Goal: Connect with others: Connect with others

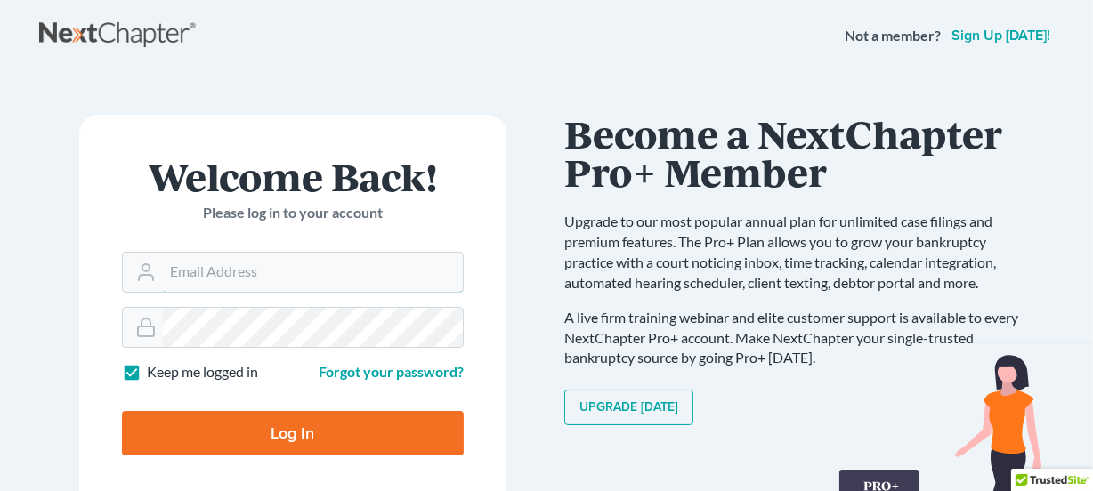
type input "[PERSON_NAME][EMAIL_ADDRESS][DOMAIN_NAME]"
click at [302, 429] on input "Log In" at bounding box center [293, 433] width 342 height 45
type input "Thinking..."
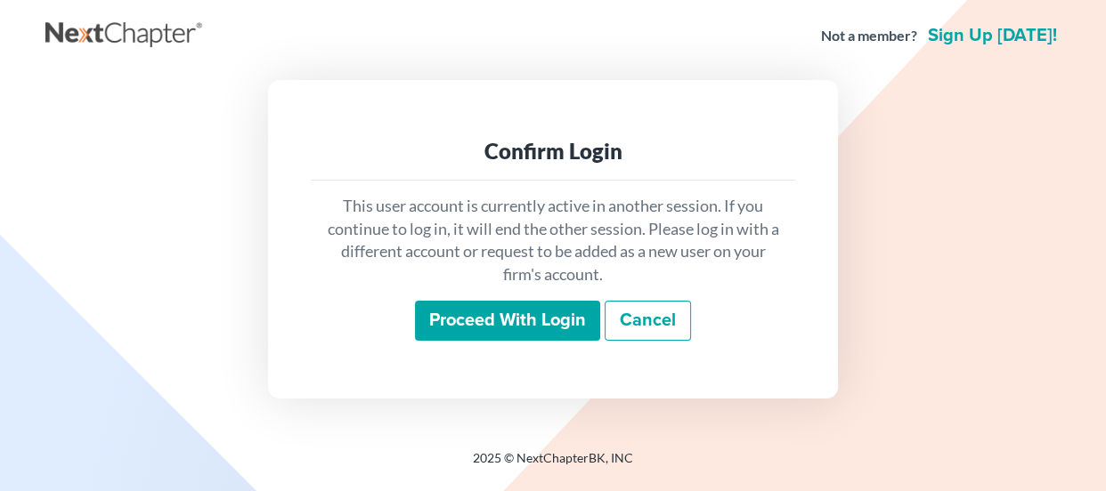
click at [466, 320] on input "Proceed with login" at bounding box center [507, 321] width 185 height 41
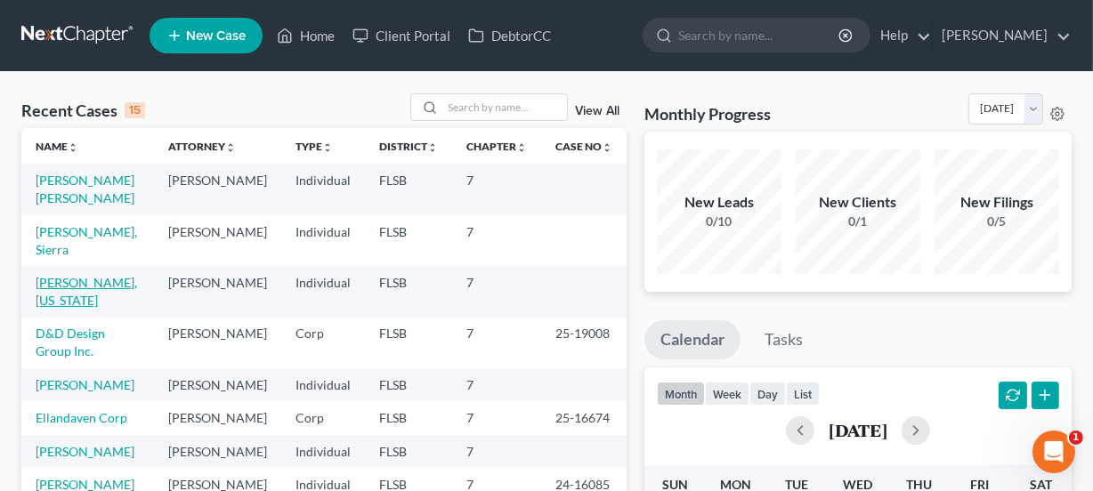
click at [106, 282] on link "[PERSON_NAME], [US_STATE]" at bounding box center [86, 291] width 101 height 33
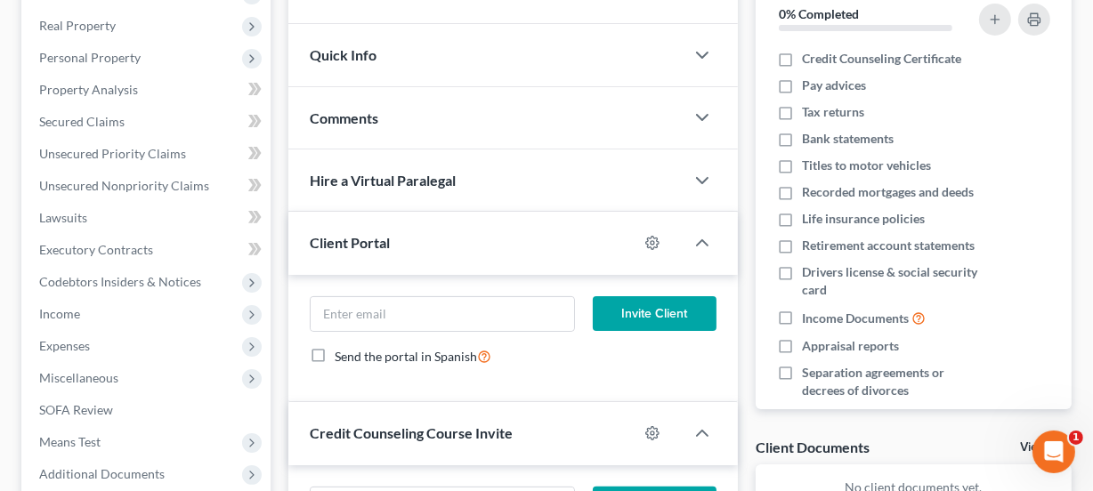
scroll to position [292, 0]
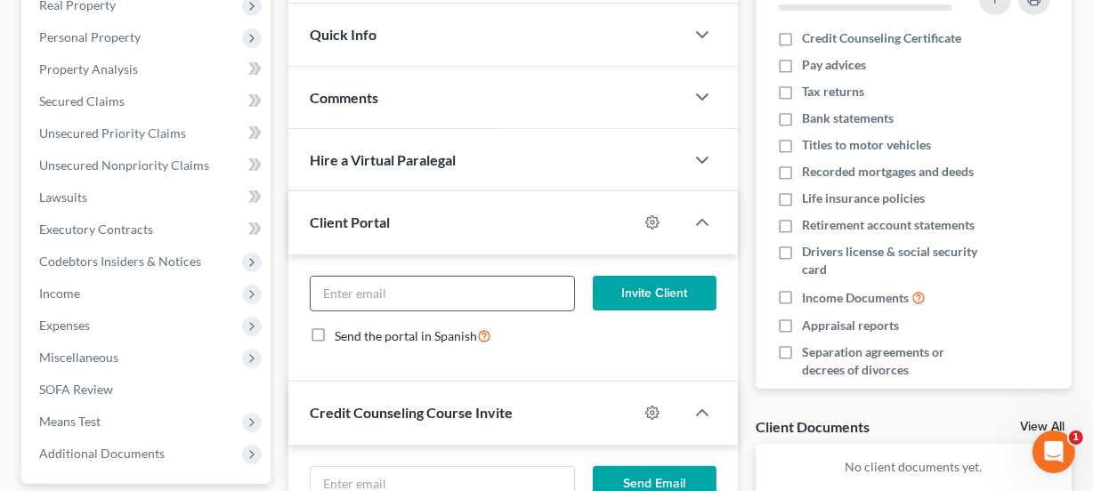
click at [494, 293] on input "email" at bounding box center [443, 294] width 264 height 34
type input "[EMAIL_ADDRESS][DOMAIN_NAME]"
click at [665, 286] on button "Invite Client" at bounding box center [655, 294] width 124 height 36
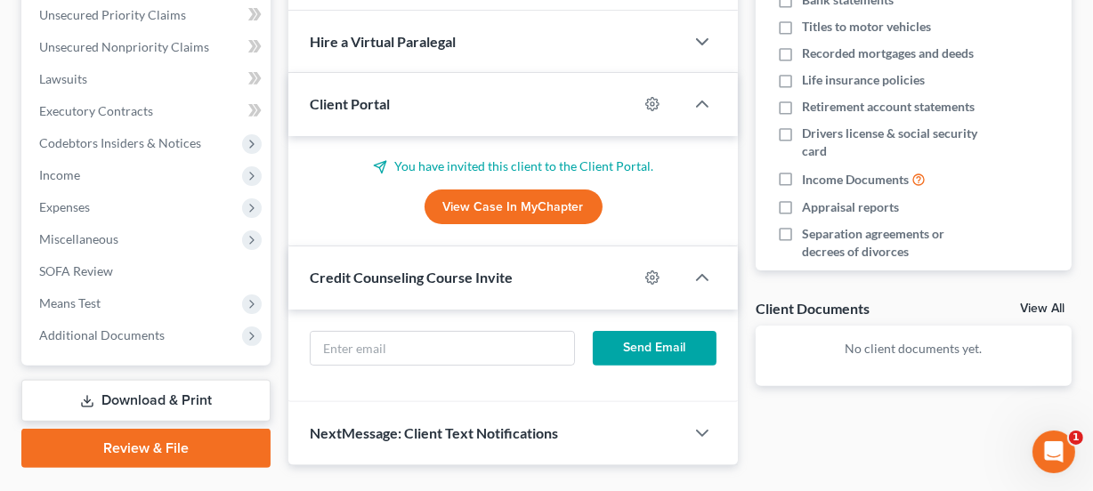
scroll to position [435, 0]
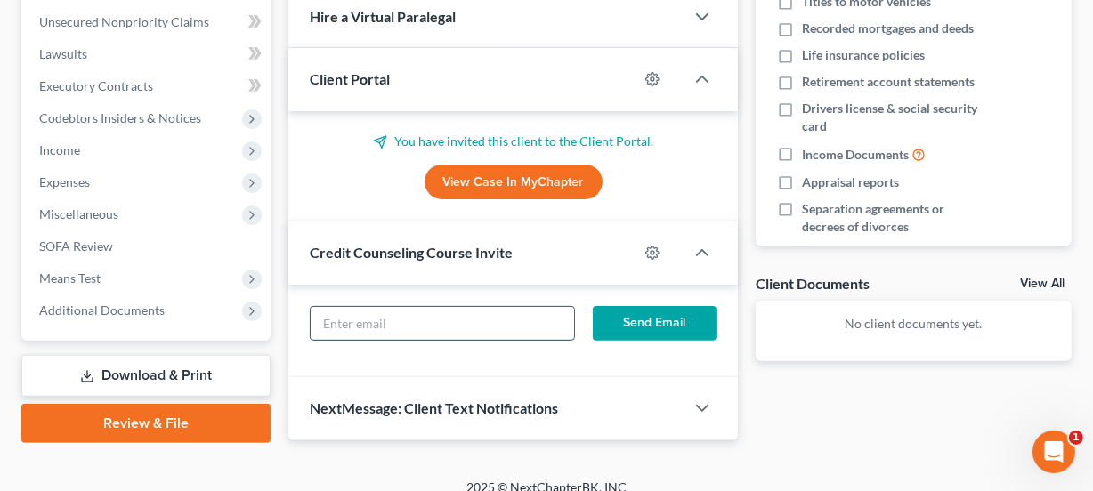
click at [404, 318] on input "text" at bounding box center [443, 324] width 264 height 34
type input "[EMAIL_ADDRESS][DOMAIN_NAME]"
click at [634, 319] on button "Send Email" at bounding box center [655, 324] width 124 height 36
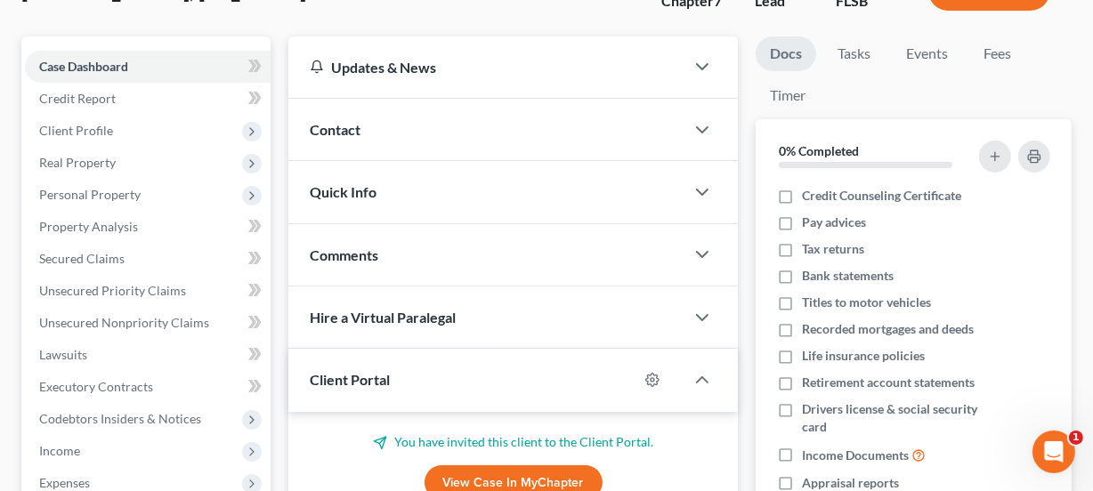
scroll to position [0, 0]
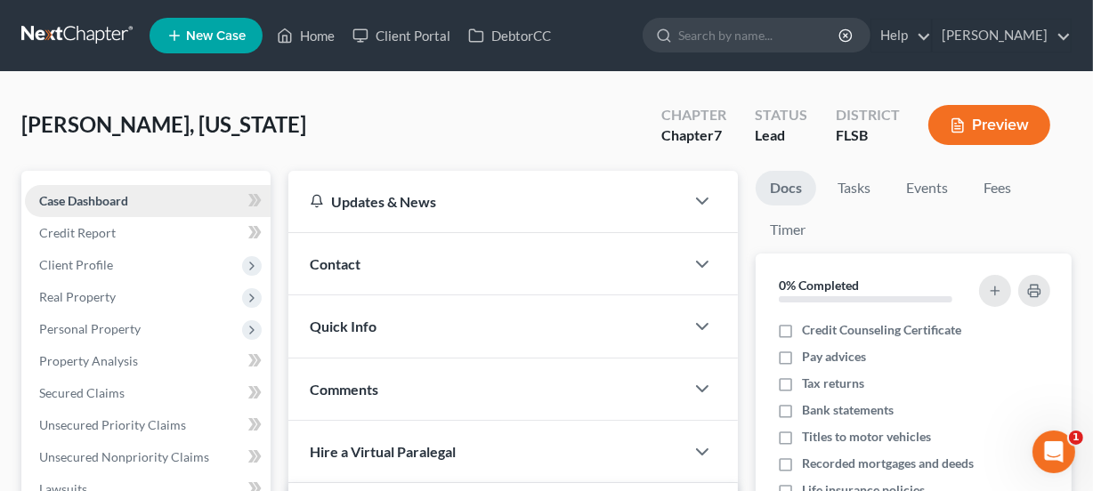
click at [101, 199] on span "Case Dashboard" at bounding box center [83, 200] width 89 height 15
